Goal: Navigation & Orientation: Find specific page/section

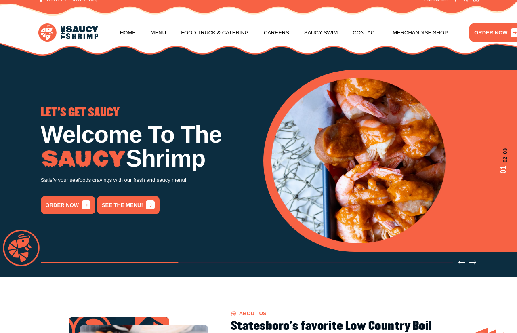
scroll to position [8, 0]
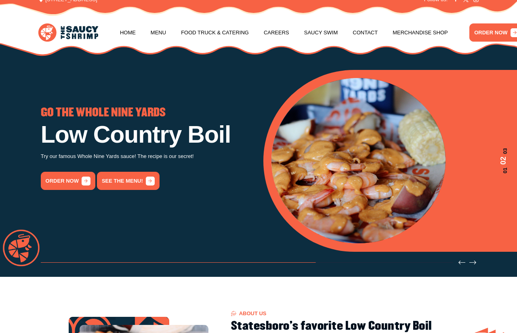
click at [164, 31] on link "Menu" at bounding box center [158, 32] width 15 height 31
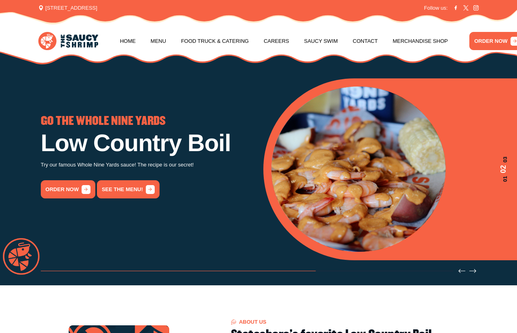
click at [126, 183] on link "See the menu!" at bounding box center [128, 189] width 62 height 18
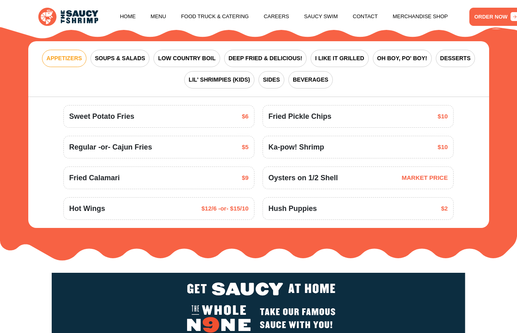
scroll to position [870, 0]
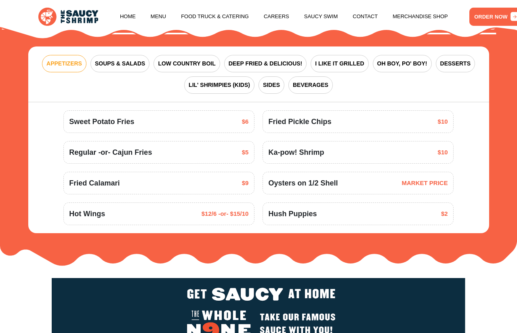
click at [404, 68] on button "OH BOY, PO' BOY!" at bounding box center [401, 63] width 59 height 17
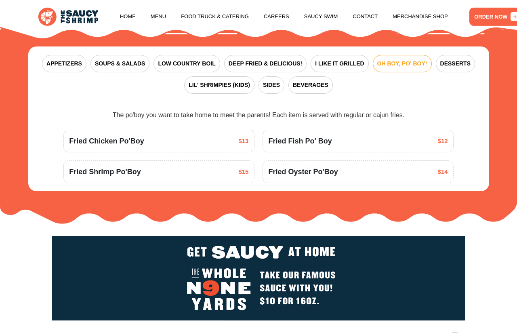
click at [348, 63] on span "I LIKE IT GRILLED" at bounding box center [339, 63] width 49 height 8
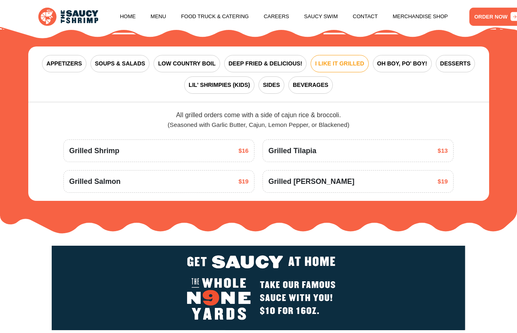
click at [278, 63] on span "DEEP FRIED & DELICIOUS!" at bounding box center [265, 63] width 74 height 8
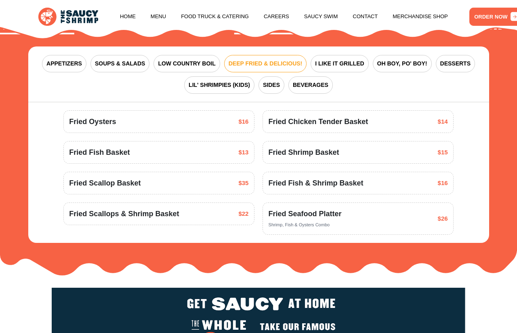
click at [203, 60] on span "LOW COUNTRY BOIL" at bounding box center [186, 63] width 57 height 8
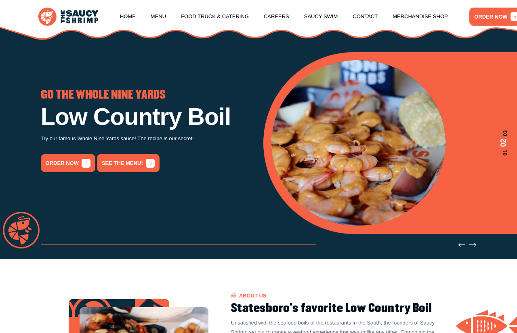
scroll to position [0, 0]
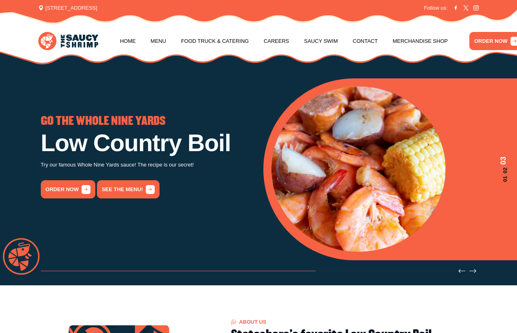
click at [162, 36] on link "Menu" at bounding box center [158, 41] width 15 height 31
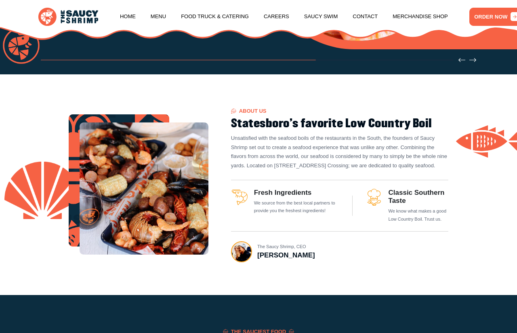
scroll to position [832, 0]
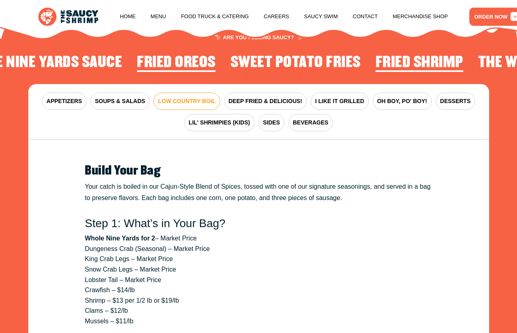
click at [129, 15] on link "Home" at bounding box center [128, 16] width 16 height 31
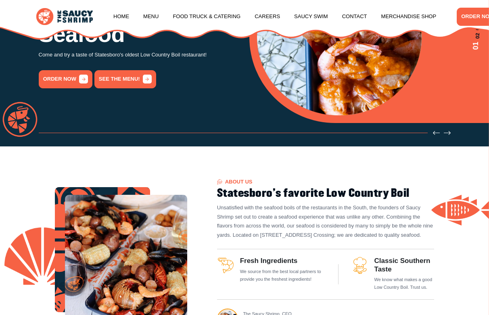
scroll to position [112, 0]
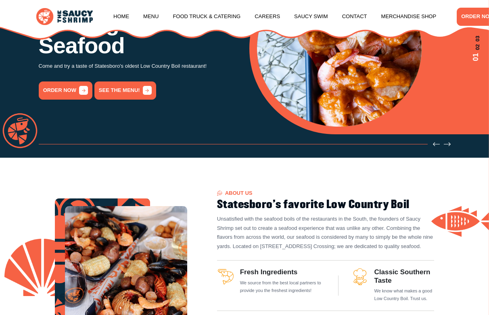
click at [433, 18] on link "Merchandise Shop" at bounding box center [408, 16] width 55 height 31
